Goal: Find specific page/section: Find specific page/section

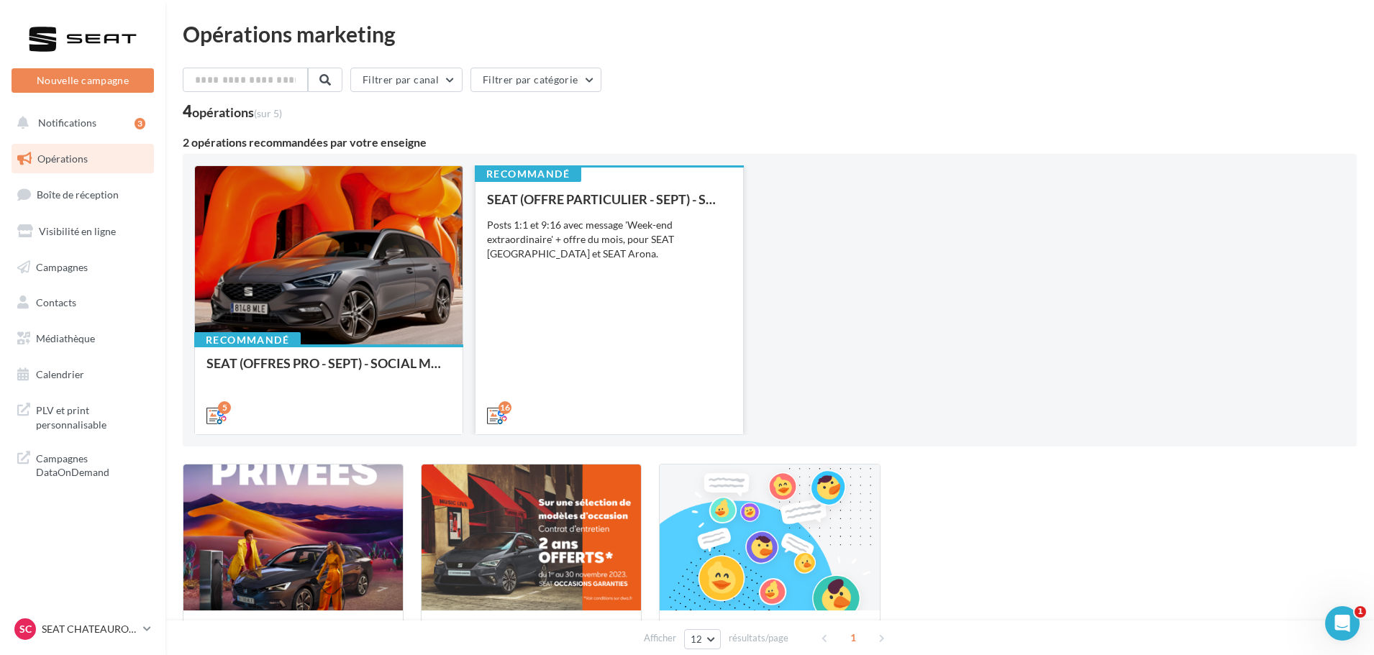
click at [638, 255] on div "Posts 1:1 et 9:16 avec message 'Week-end extraordinaire' + offre du mois, pour …" at bounding box center [609, 239] width 245 height 43
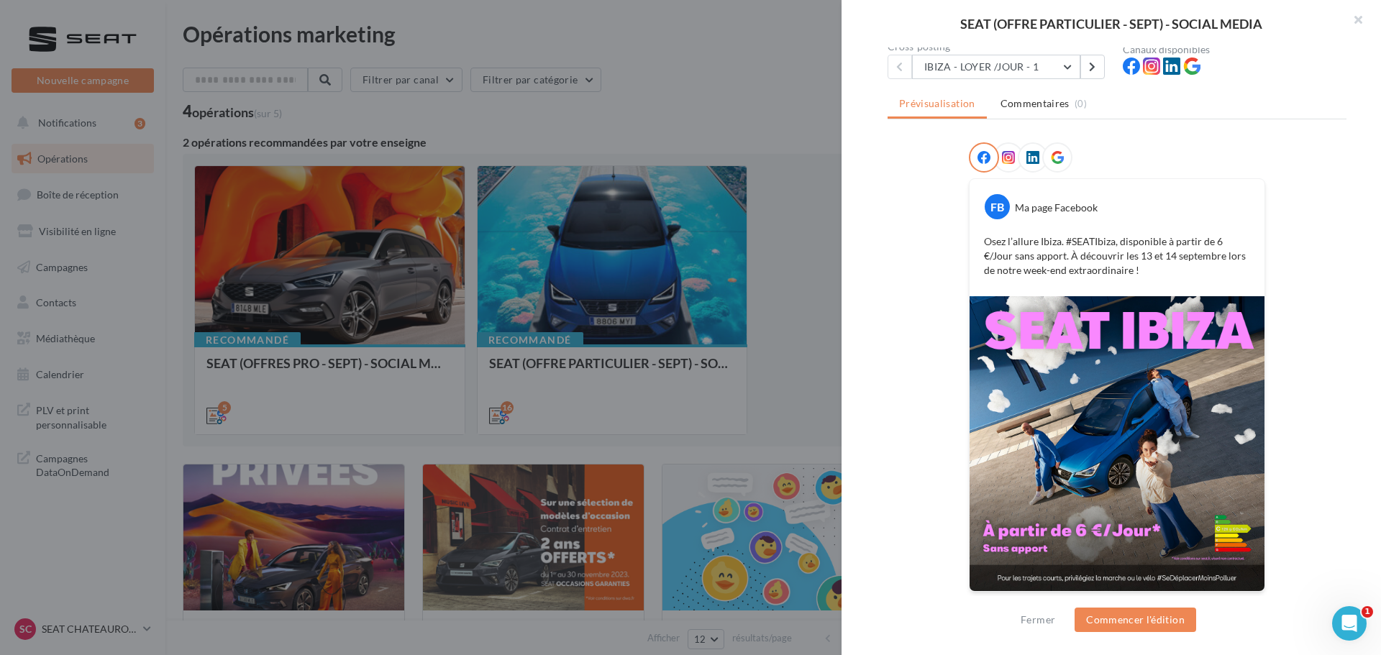
scroll to position [145, 0]
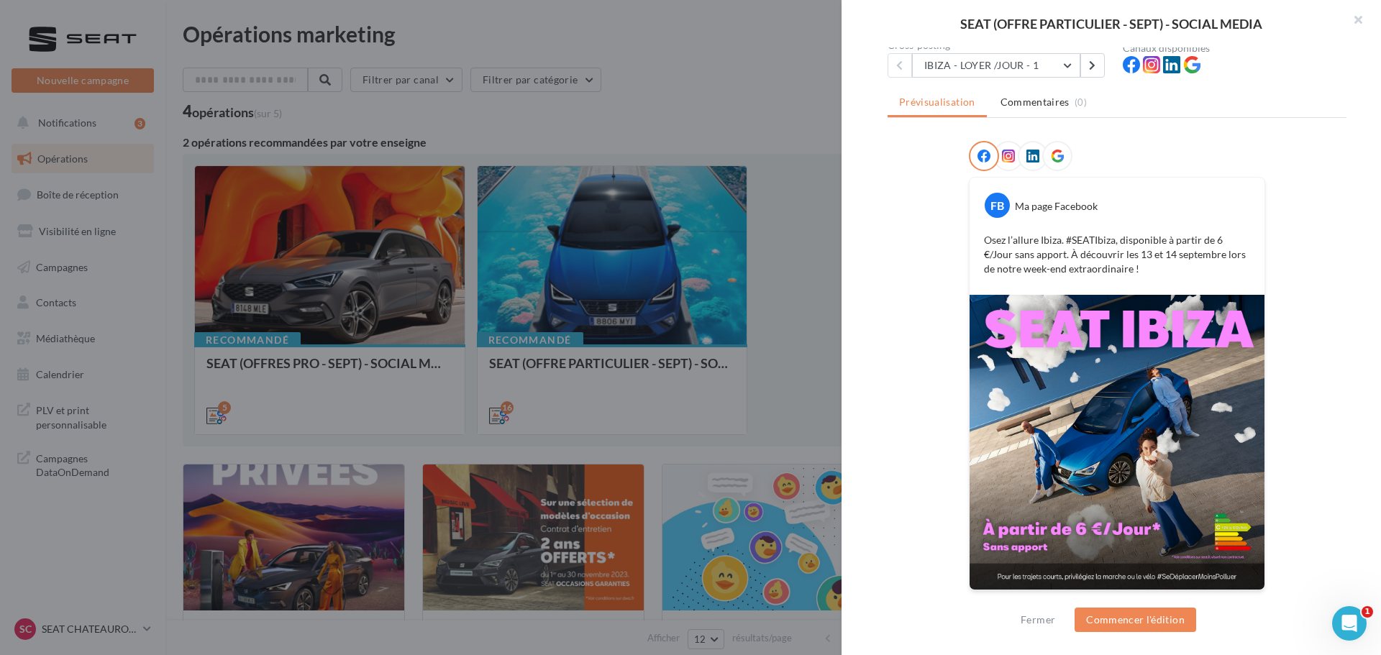
click at [1168, 460] on img at bounding box center [1117, 442] width 295 height 295
click at [1053, 69] on button "IBIZA - LOYER /JOUR - 1" at bounding box center [996, 65] width 168 height 24
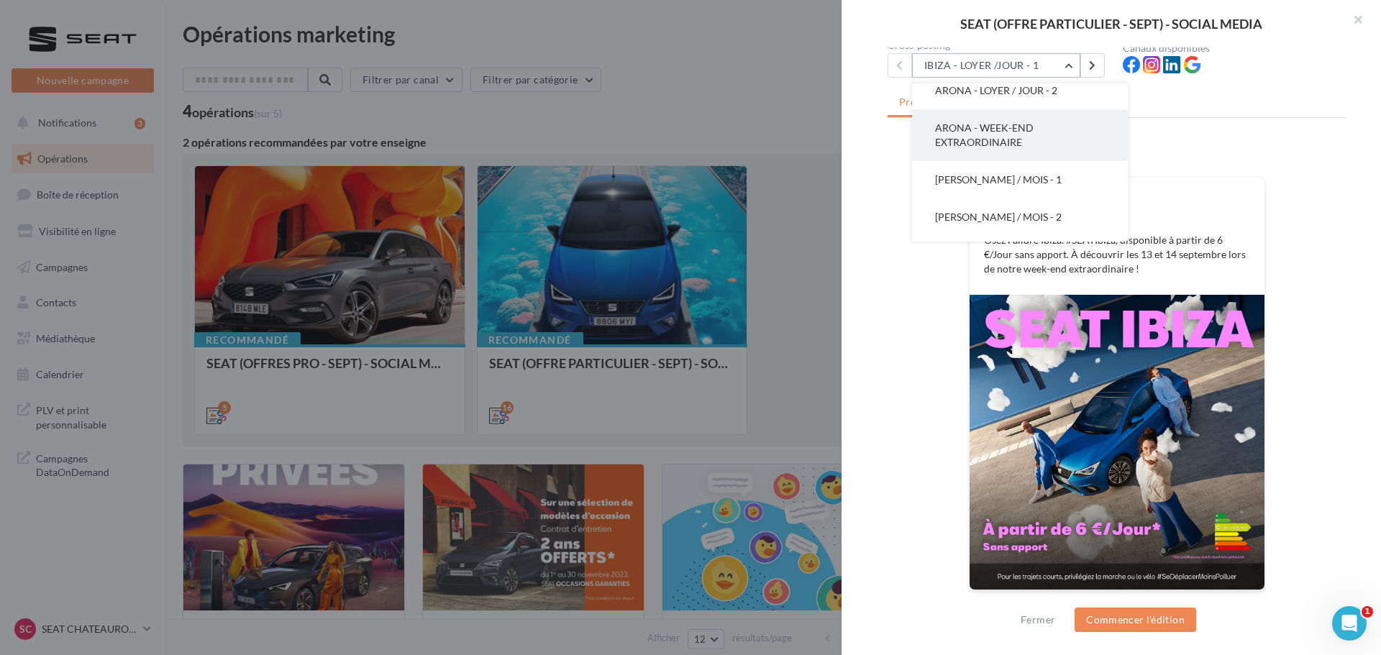
scroll to position [216, 0]
click at [1017, 129] on span "ARONA - LOYER / JOUR - 1" at bounding box center [996, 125] width 122 height 12
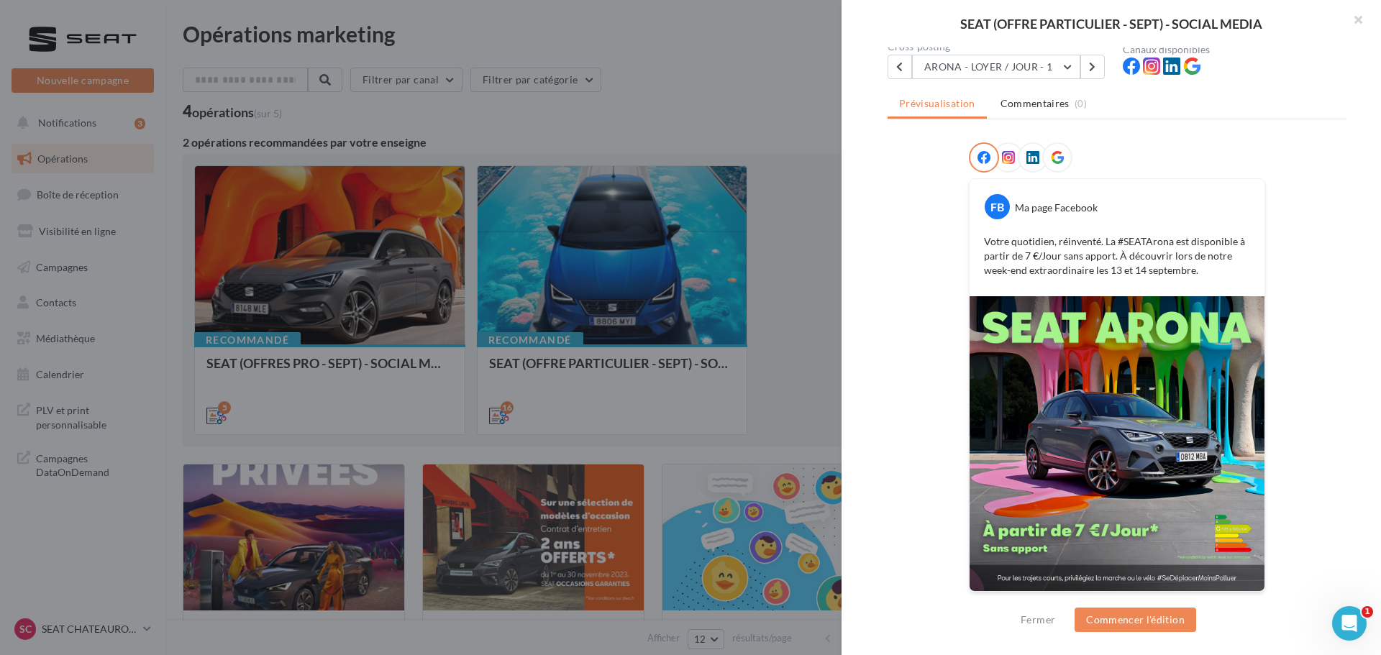
scroll to position [145, 0]
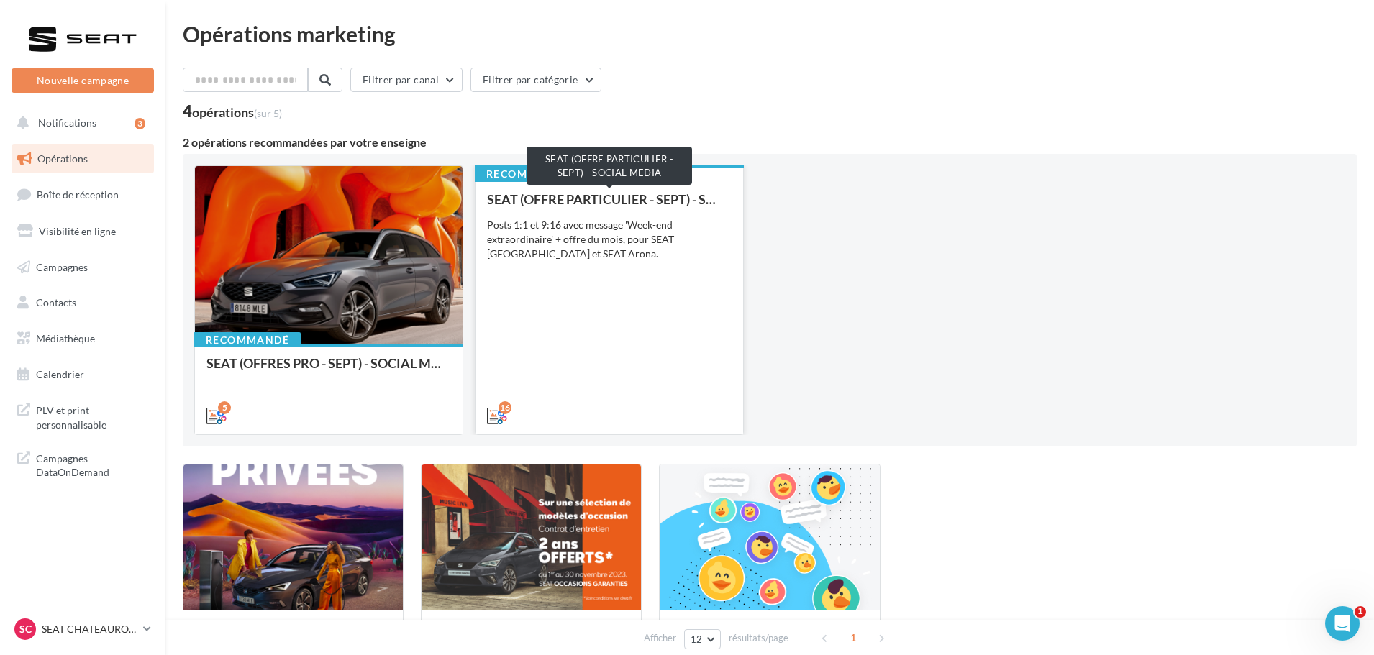
click at [652, 198] on div "SEAT (OFFRE PARTICULIER - SEPT) - SOCIAL MEDIA" at bounding box center [609, 199] width 245 height 14
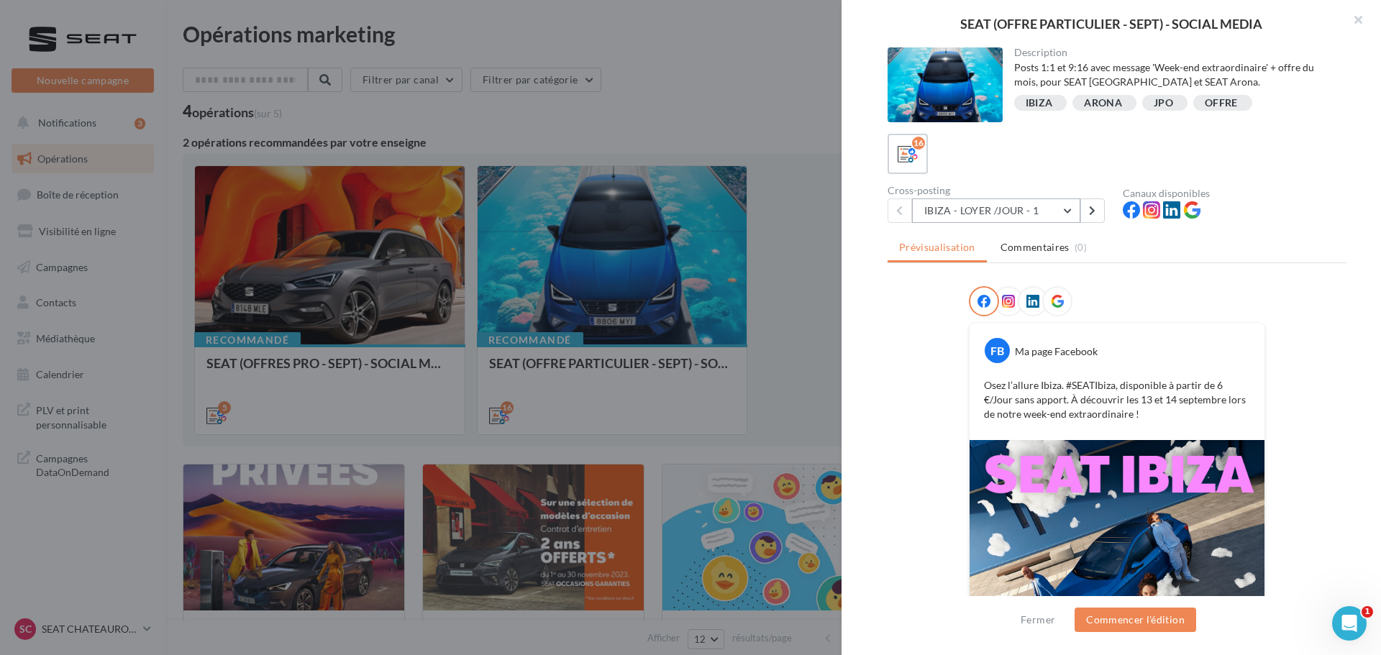
click at [1064, 204] on button "IBIZA - LOYER /JOUR - 1" at bounding box center [996, 211] width 168 height 24
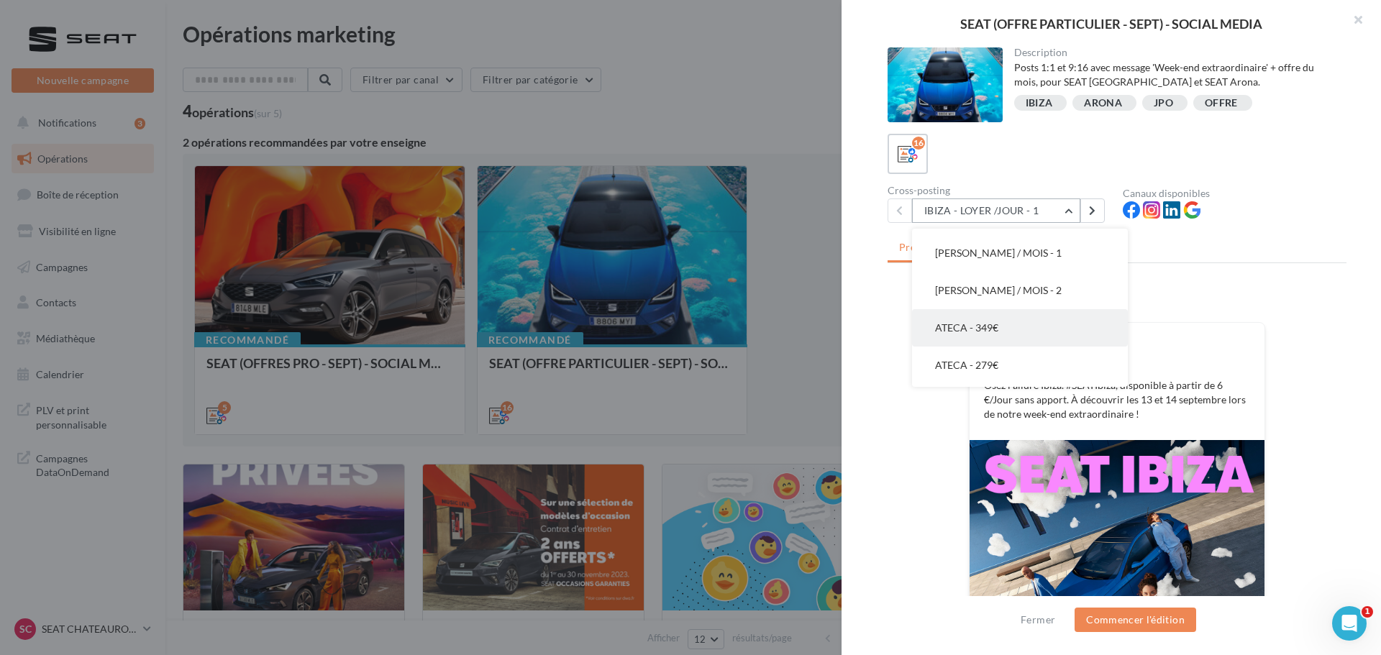
scroll to position [325, 0]
click at [981, 365] on span "ATECA - 349€" at bounding box center [966, 362] width 63 height 12
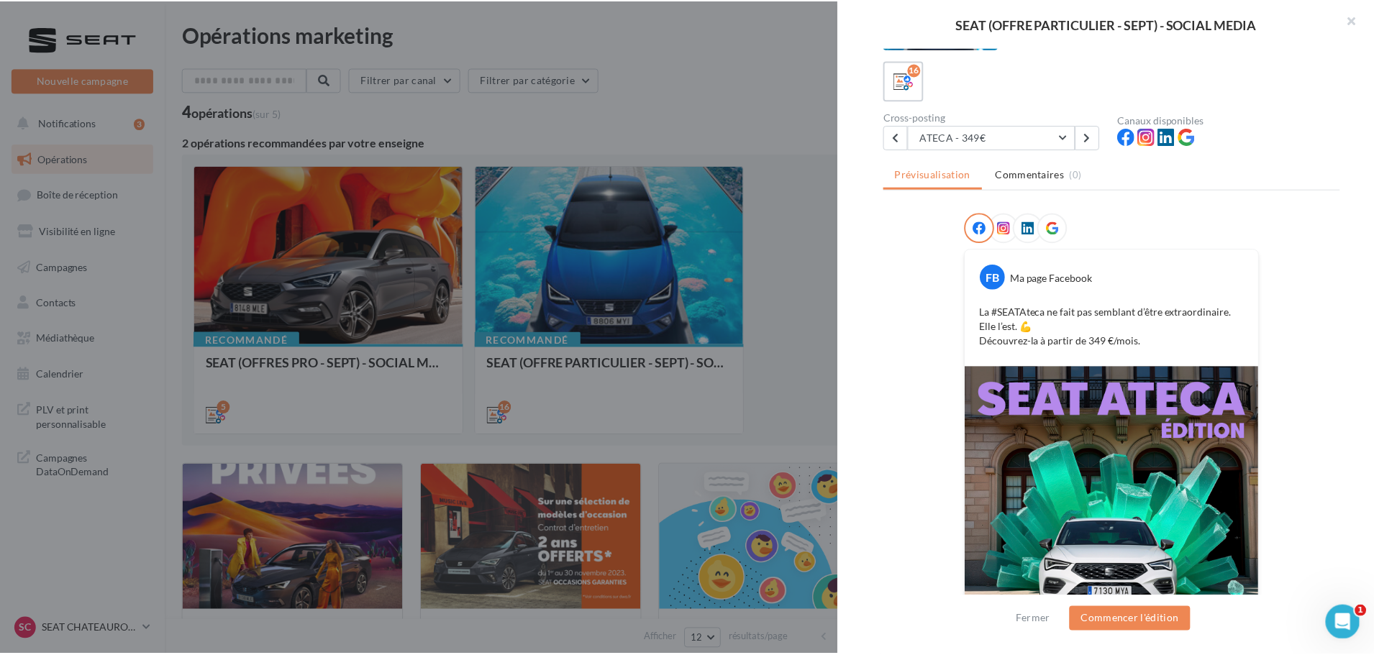
scroll to position [145, 0]
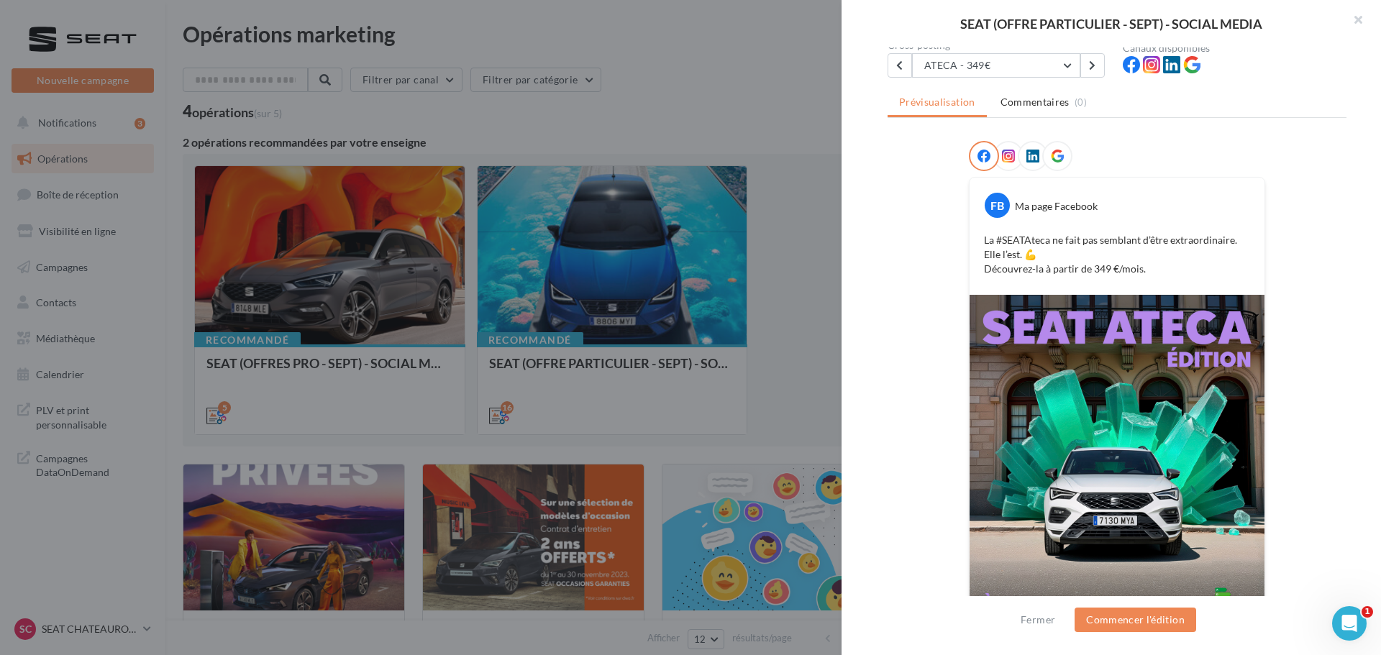
click at [736, 70] on div at bounding box center [690, 327] width 1381 height 655
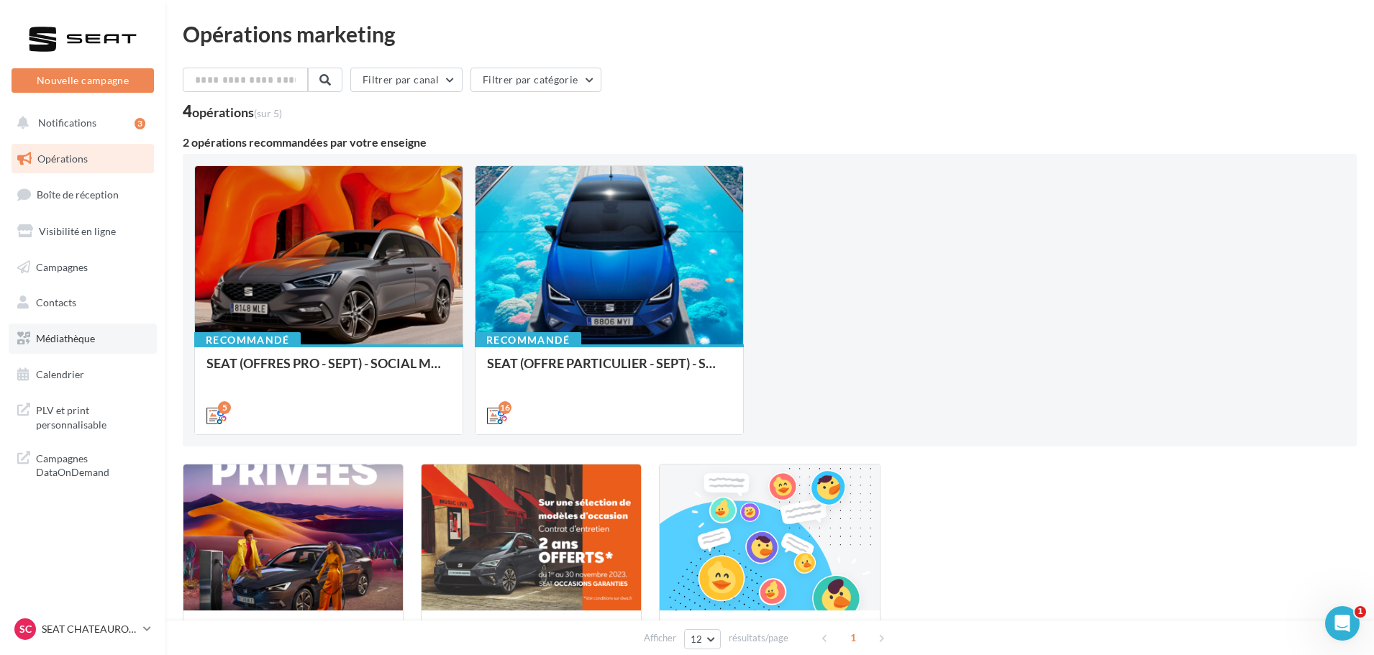
click at [76, 329] on link "Médiathèque" at bounding box center [83, 339] width 148 height 30
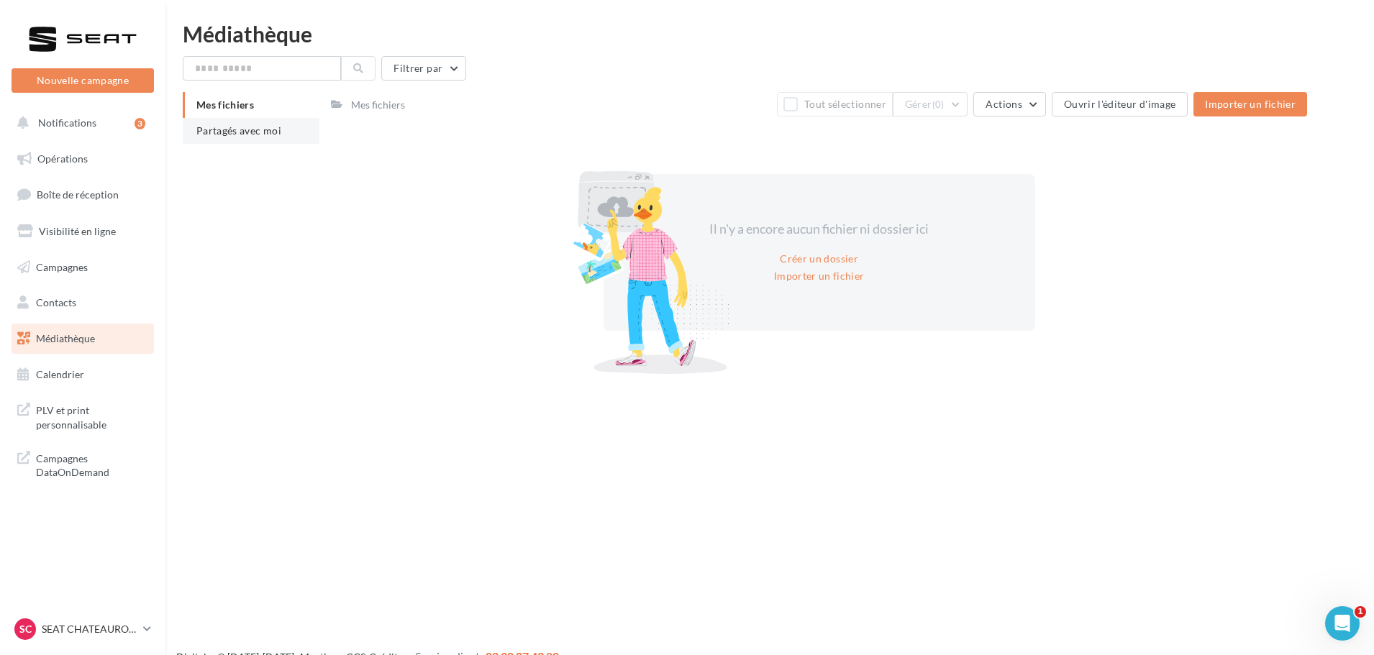
click at [262, 126] on span "Partagés avec moi" at bounding box center [238, 130] width 85 height 12
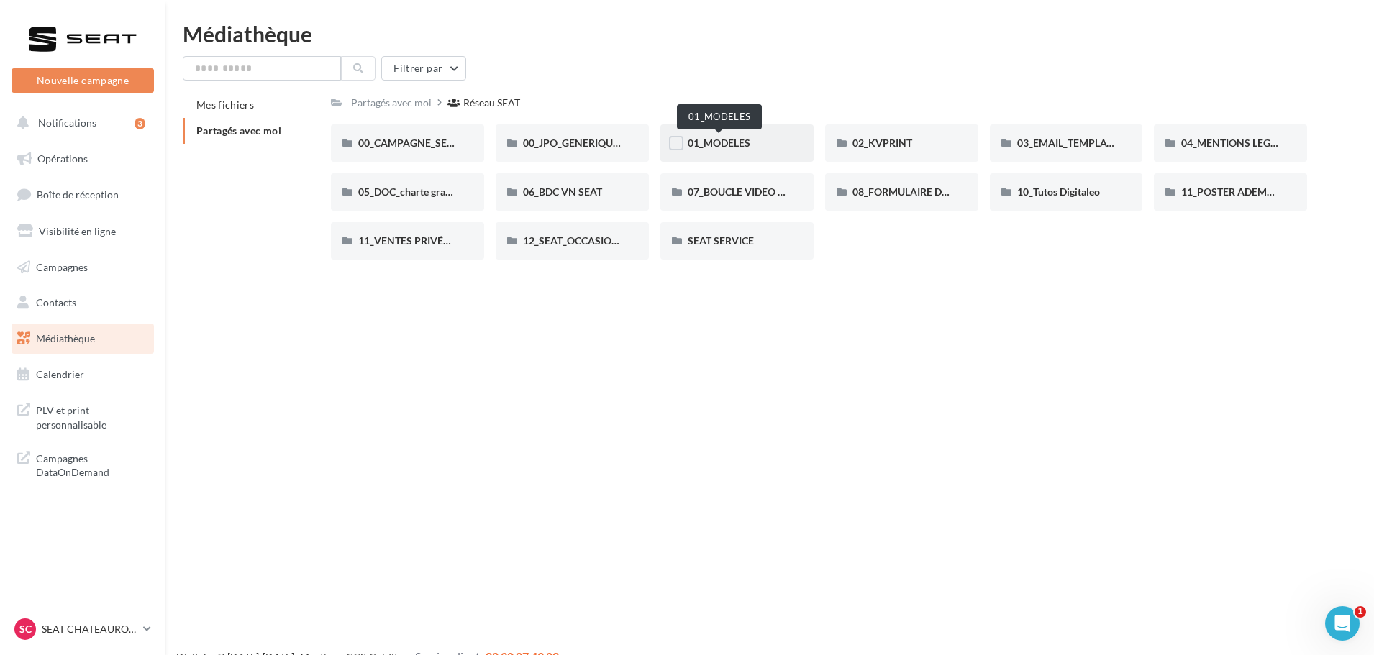
click at [715, 145] on span "01_MODELES" at bounding box center [719, 143] width 63 height 12
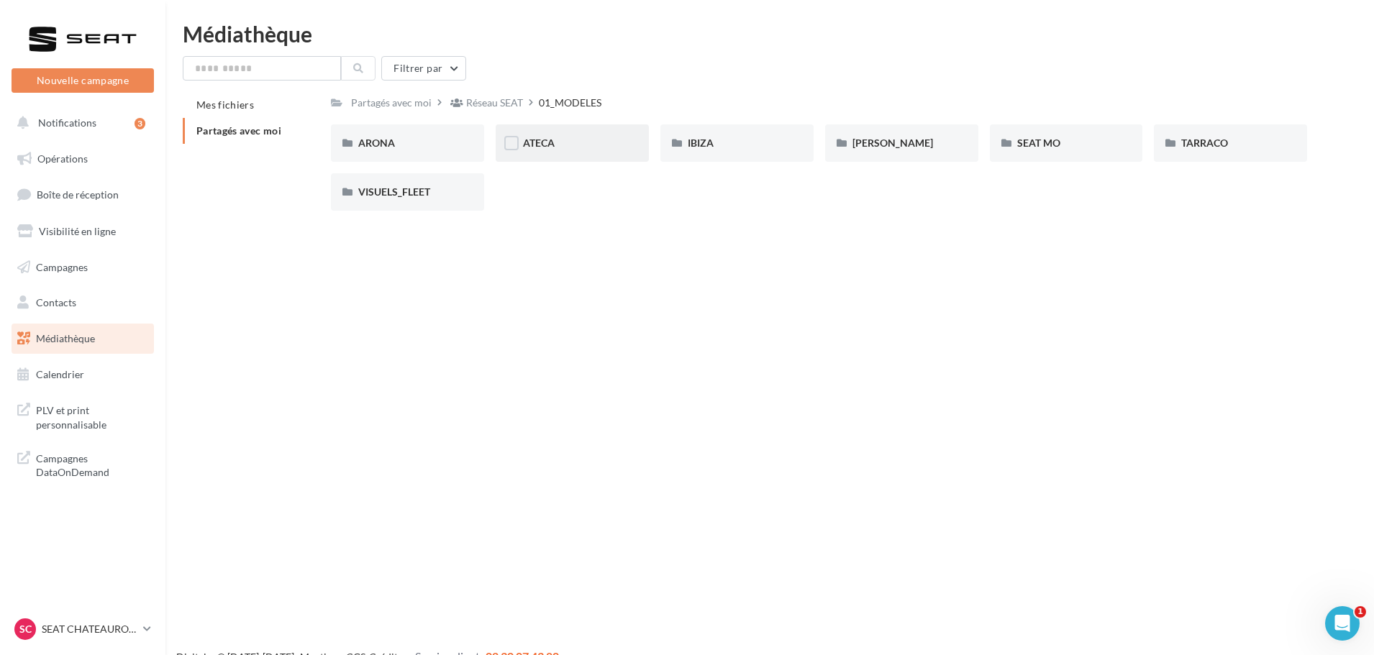
click at [578, 155] on div "ATECA" at bounding box center [572, 142] width 153 height 37
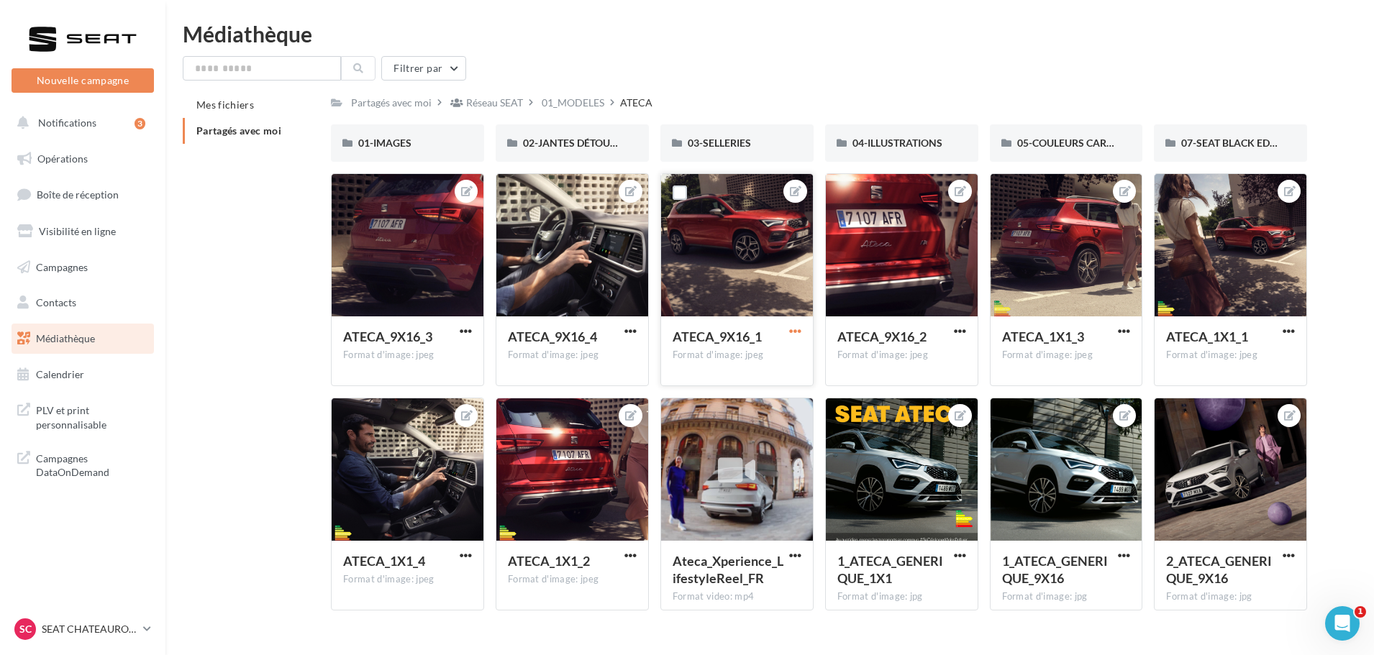
click at [791, 328] on span "button" at bounding box center [795, 331] width 12 height 12
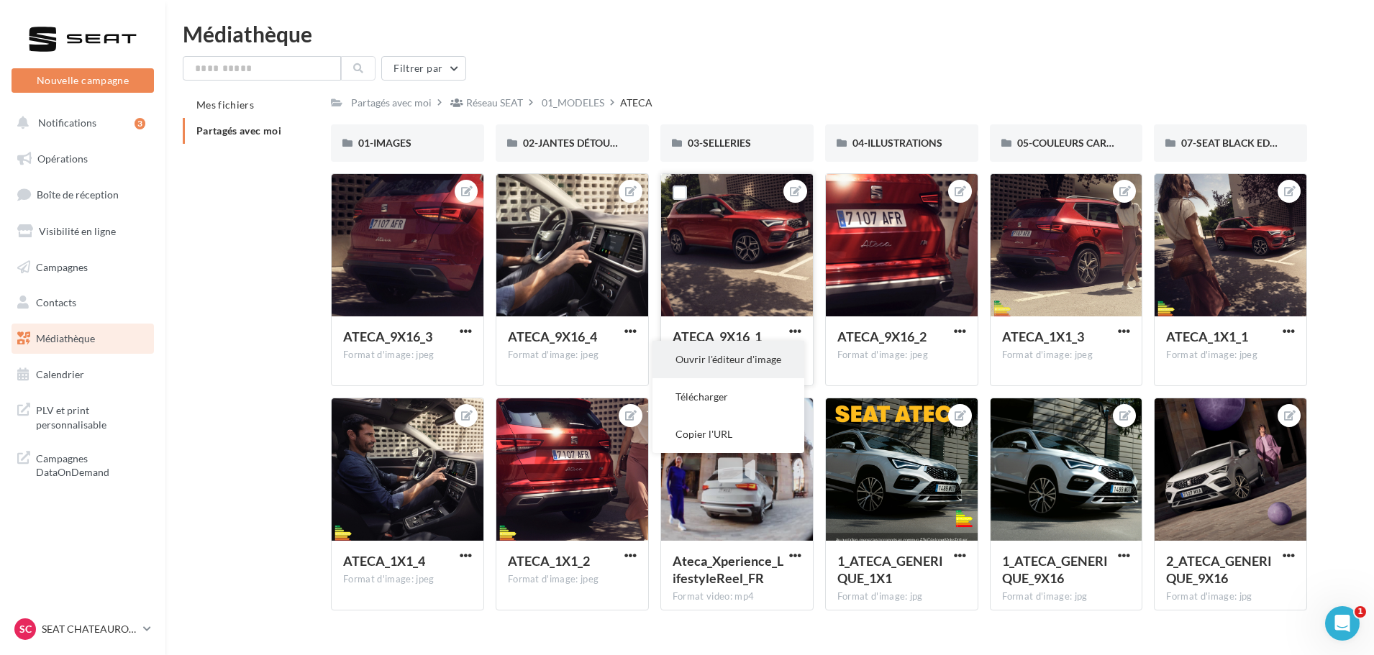
click at [729, 363] on button "Ouvrir l'éditeur d'image" at bounding box center [729, 359] width 152 height 37
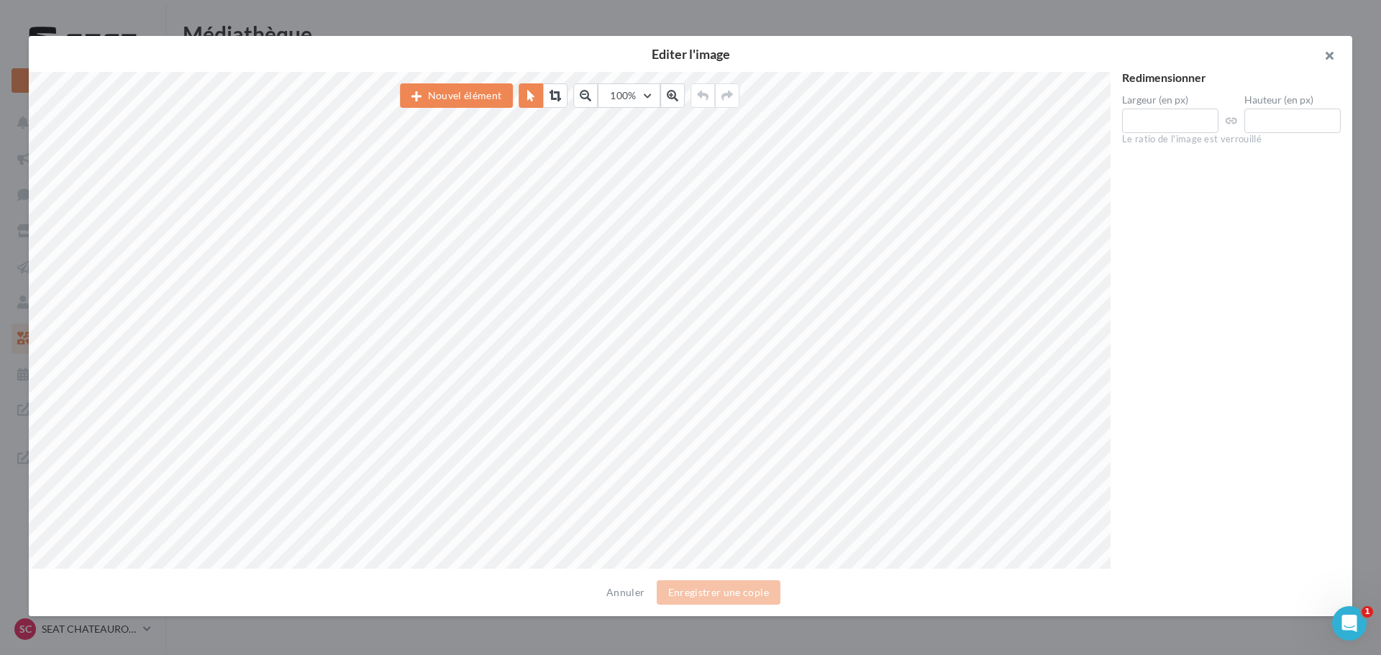
click at [1335, 57] on button "button" at bounding box center [1324, 57] width 58 height 43
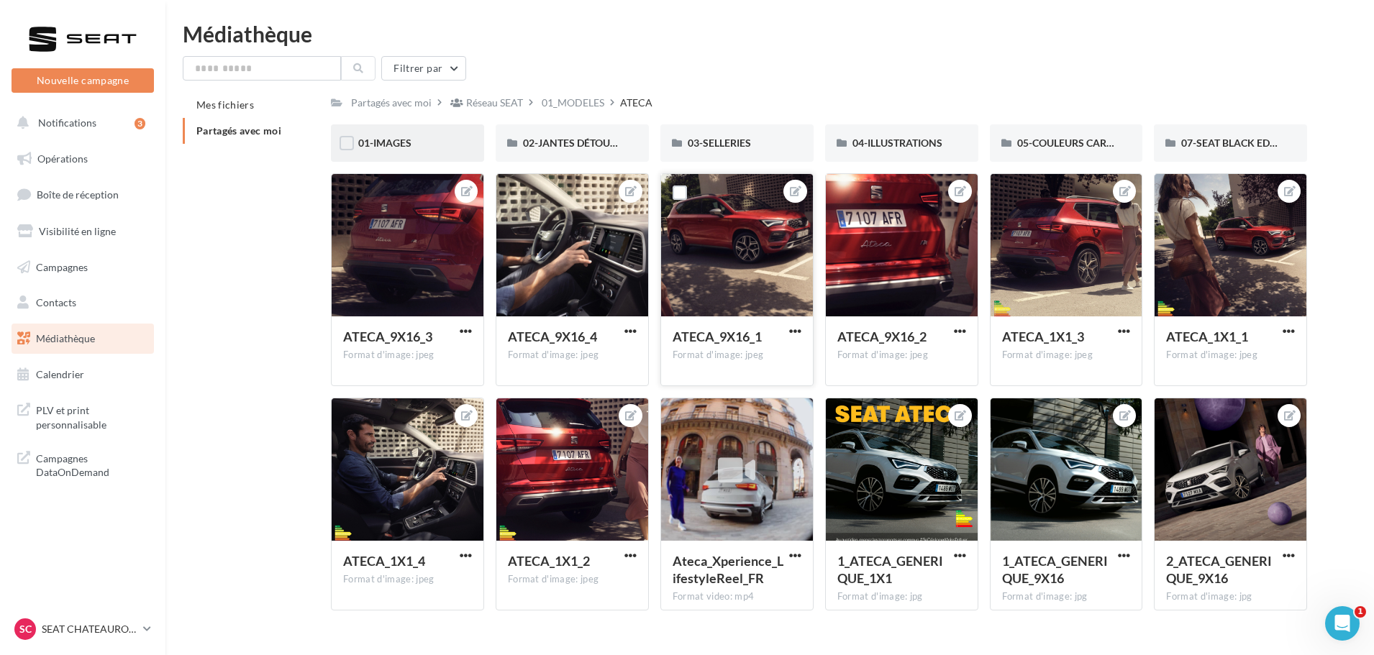
click at [440, 137] on div "01-IMAGES" at bounding box center [407, 143] width 99 height 14
